Goal: Navigation & Orientation: Find specific page/section

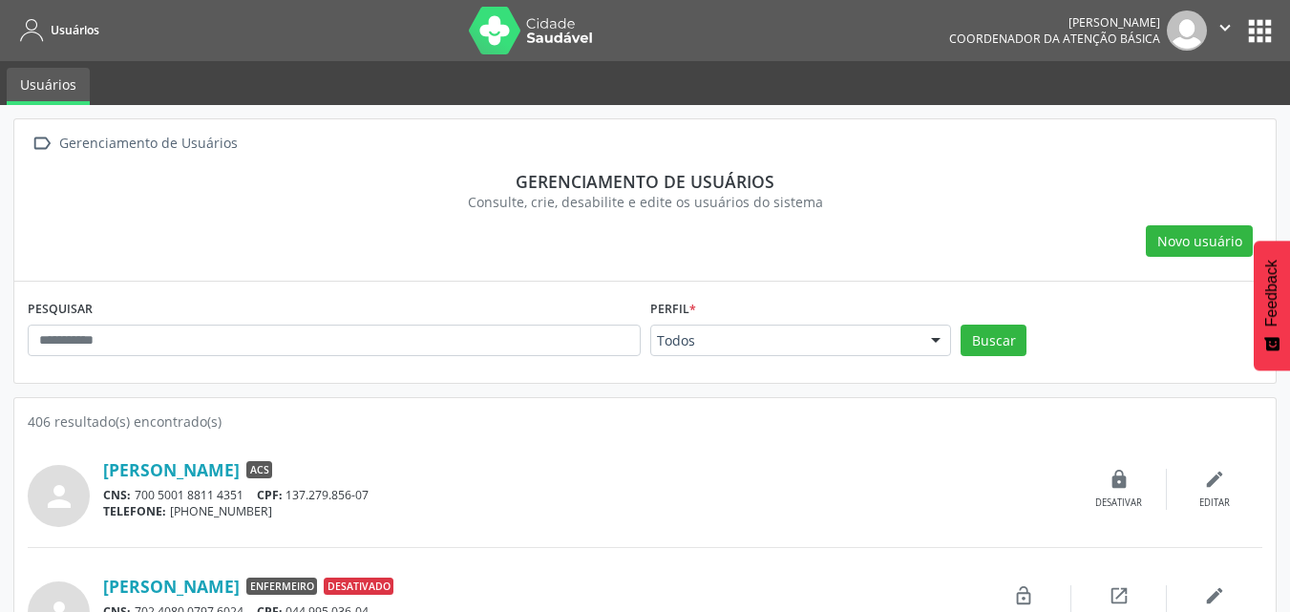
click at [1252, 30] on button "apps" at bounding box center [1259, 30] width 33 height 33
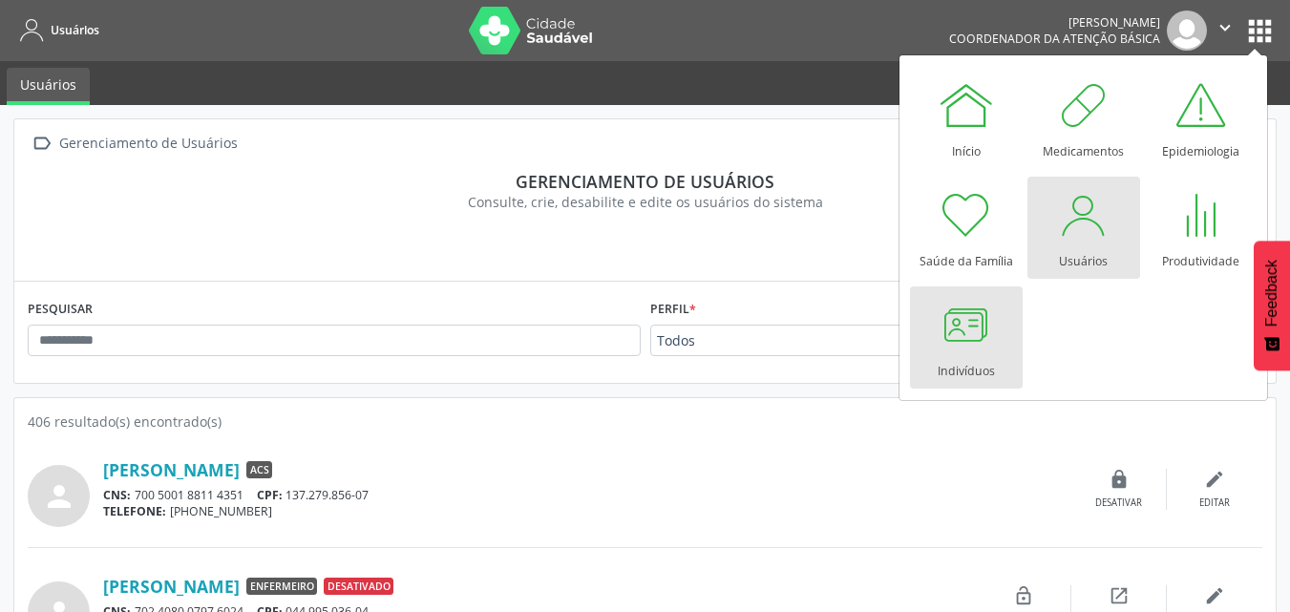
click at [977, 336] on div at bounding box center [965, 324] width 57 height 57
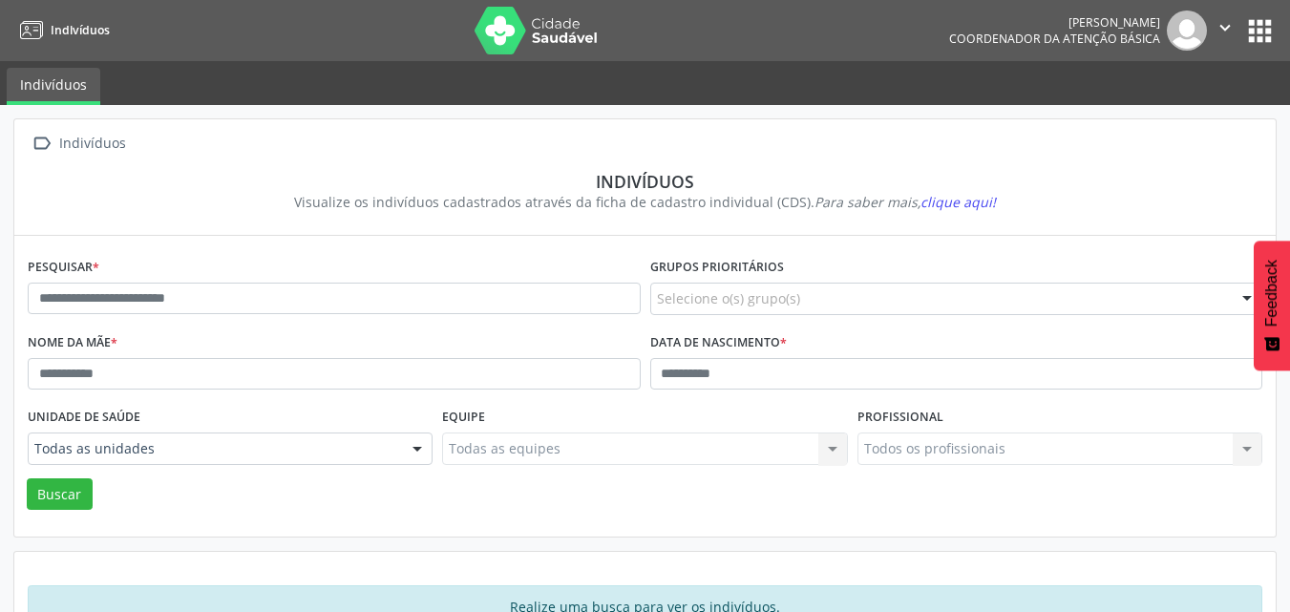
click at [1255, 28] on button "apps" at bounding box center [1259, 30] width 33 height 33
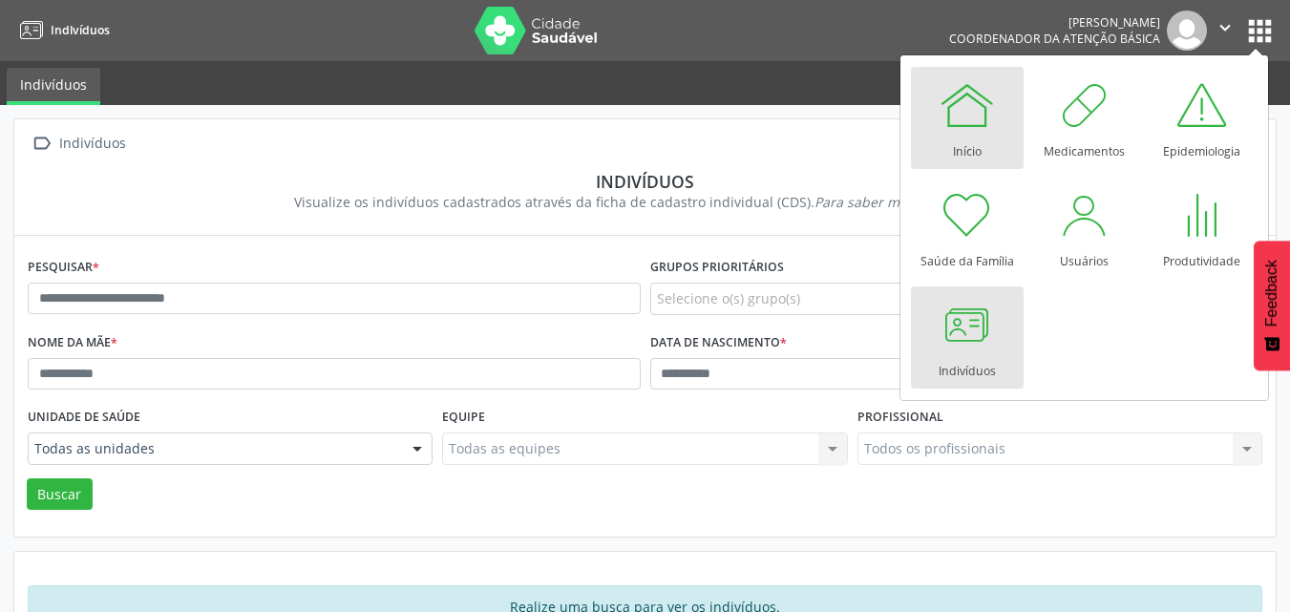
click at [950, 117] on div at bounding box center [966, 104] width 57 height 57
